Goal: Task Accomplishment & Management: Manage account settings

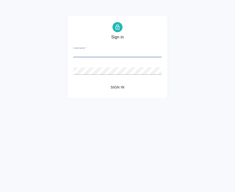
click at [115, 55] on input "Username   *" at bounding box center [117, 53] width 89 height 7
type input "[DOMAIN_NAME][EMAIL_ADDRESS][DOMAIN_NAME]"
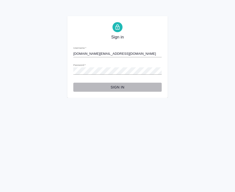
click at [122, 87] on span "Sign in" at bounding box center [117, 87] width 80 height 6
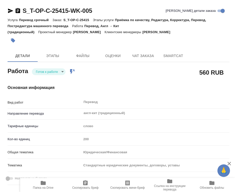
type textarea "x"
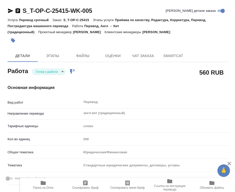
type textarea "x"
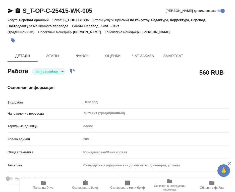
type textarea "x"
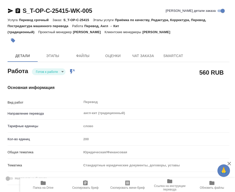
type textarea "x"
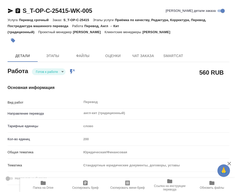
type textarea "x"
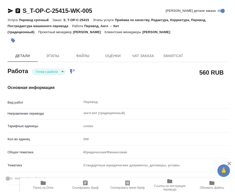
type textarea "x"
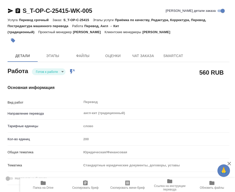
type textarea "x"
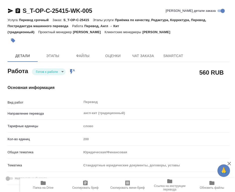
type textarea "x"
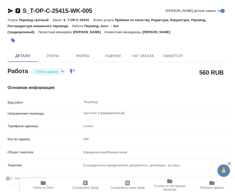
type textarea "x"
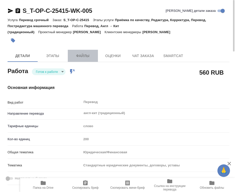
click at [79, 57] on span "Файлы" at bounding box center [83, 56] width 24 height 6
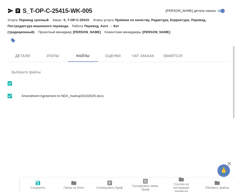
scroll to position [25, 0]
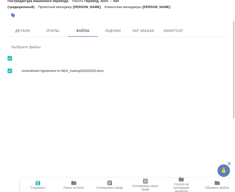
drag, startPoint x: 84, startPoint y: 72, endPoint x: 61, endPoint y: 93, distance: 31.0
click at [60, 99] on div "S_T-OP-C-25415-WK-005 Кратко детали заказа Услуга Перевод срочный Заказ: S_T-OP…" at bounding box center [117, 59] width 235 height 118
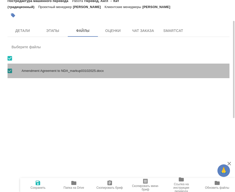
click at [68, 72] on span "Amendment Agreement to NDA_markup03102025.docx" at bounding box center [124, 70] width 204 height 5
checkbox input "false"
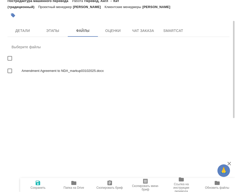
click at [68, 72] on span "Amendment Agreement to NDA_markup03102025.docx" at bounding box center [124, 70] width 204 height 5
checkbox input "true"
